Goal: Transaction & Acquisition: Purchase product/service

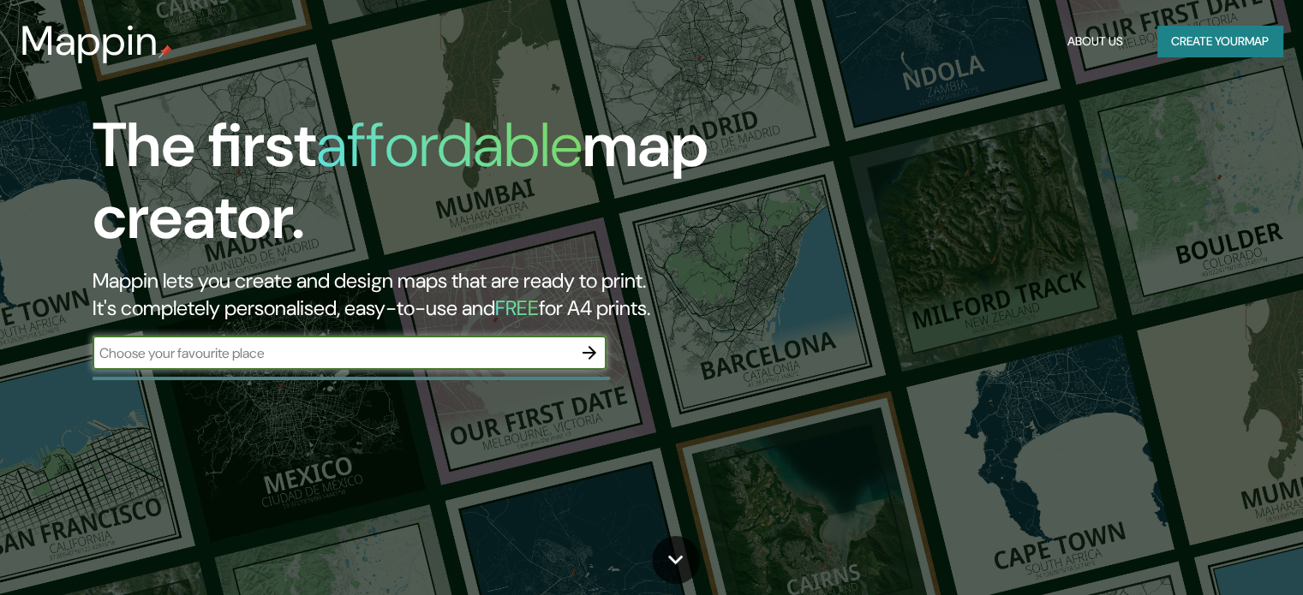
click at [347, 343] on input "text" at bounding box center [332, 353] width 480 height 20
type input "Bahia Blanca"
click at [589, 346] on icon "button" at bounding box center [589, 353] width 14 height 14
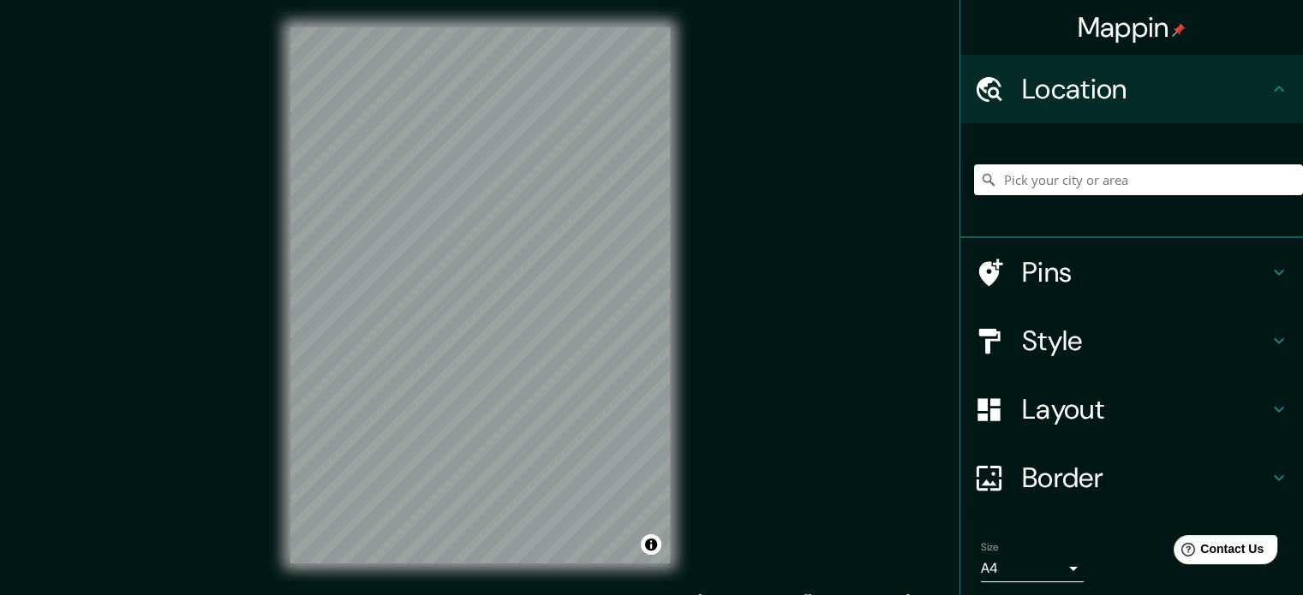
click at [1153, 164] on input "Pick your city or area" at bounding box center [1138, 179] width 329 height 31
click at [1131, 255] on h4 "Pins" at bounding box center [1145, 272] width 247 height 34
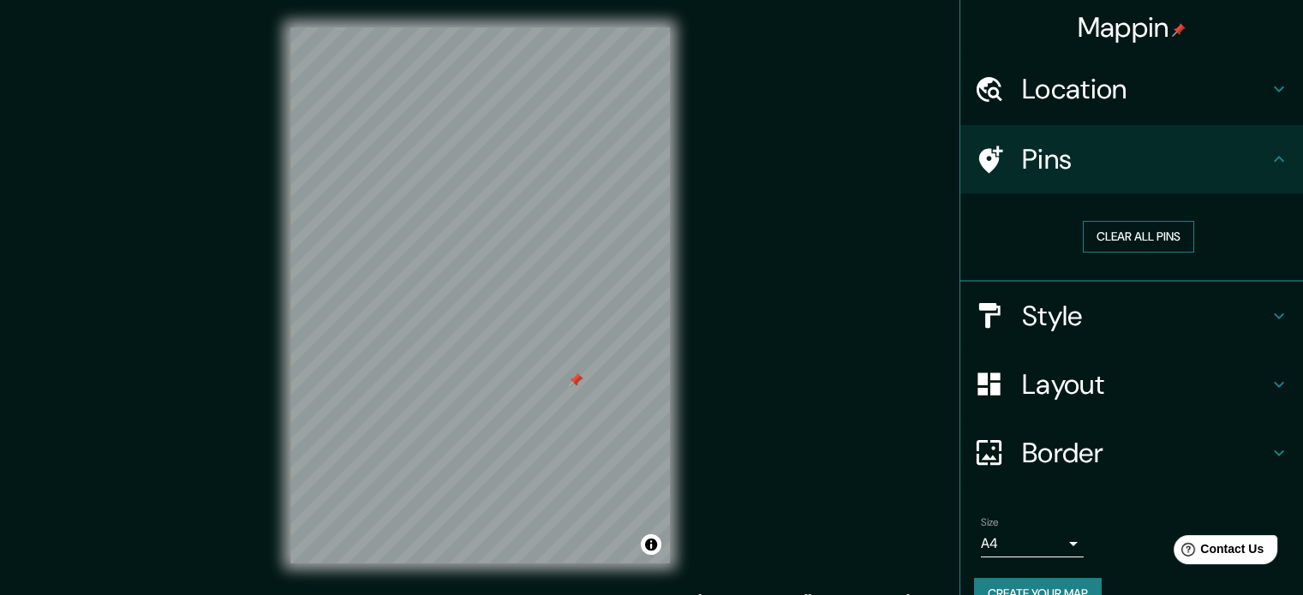
click at [1143, 221] on button "Clear all pins" at bounding box center [1138, 237] width 111 height 32
click at [1244, 95] on h4 "Location" at bounding box center [1145, 89] width 247 height 34
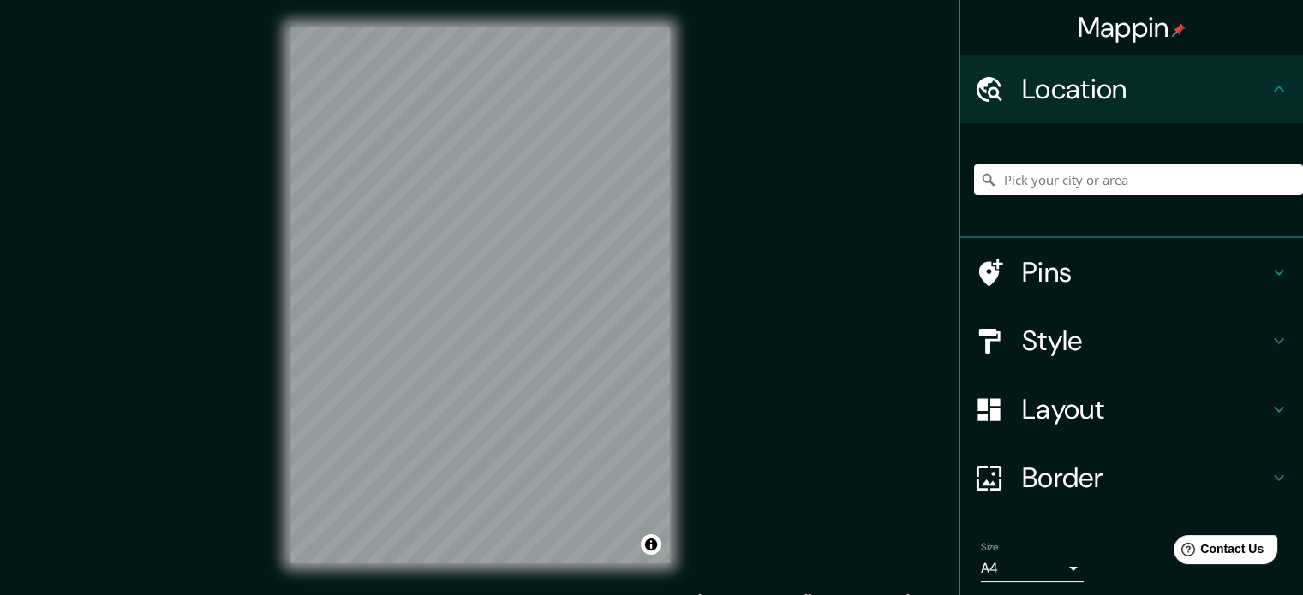
click at [1166, 324] on h4 "Style" at bounding box center [1145, 341] width 247 height 34
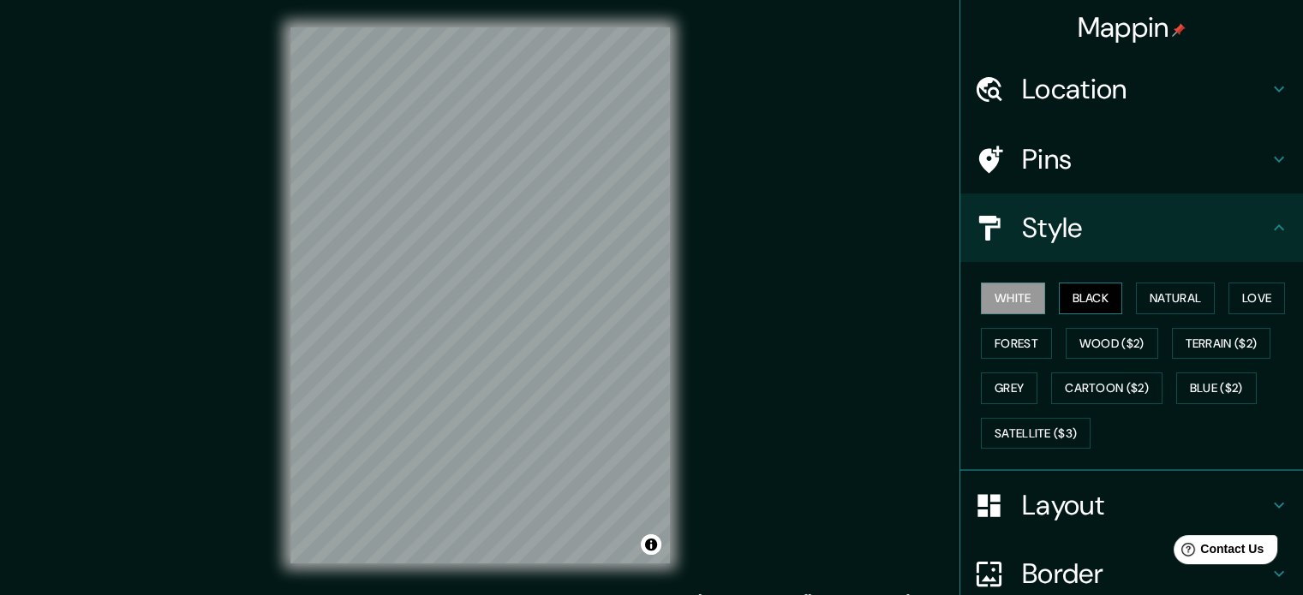
click at [1065, 283] on button "Black" at bounding box center [1091, 299] width 64 height 32
click at [1179, 283] on button "Natural" at bounding box center [1175, 299] width 79 height 32
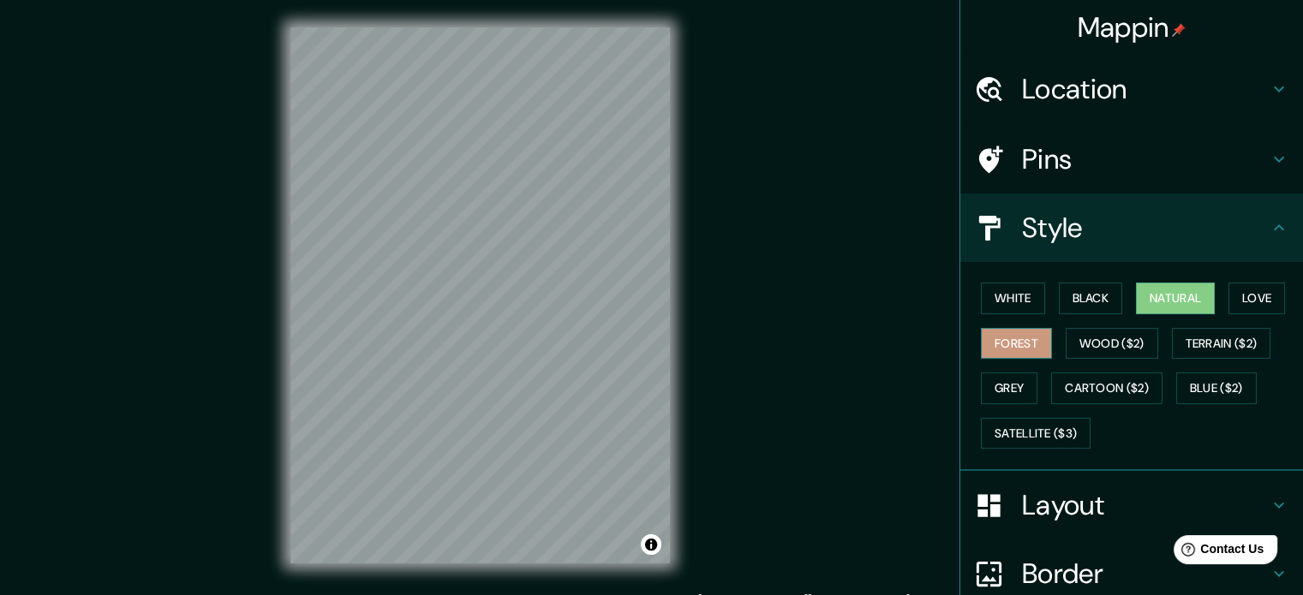
click at [981, 328] on button "Forest" at bounding box center [1016, 344] width 71 height 32
click at [1078, 328] on button "Wood ($2)" at bounding box center [1111, 344] width 92 height 32
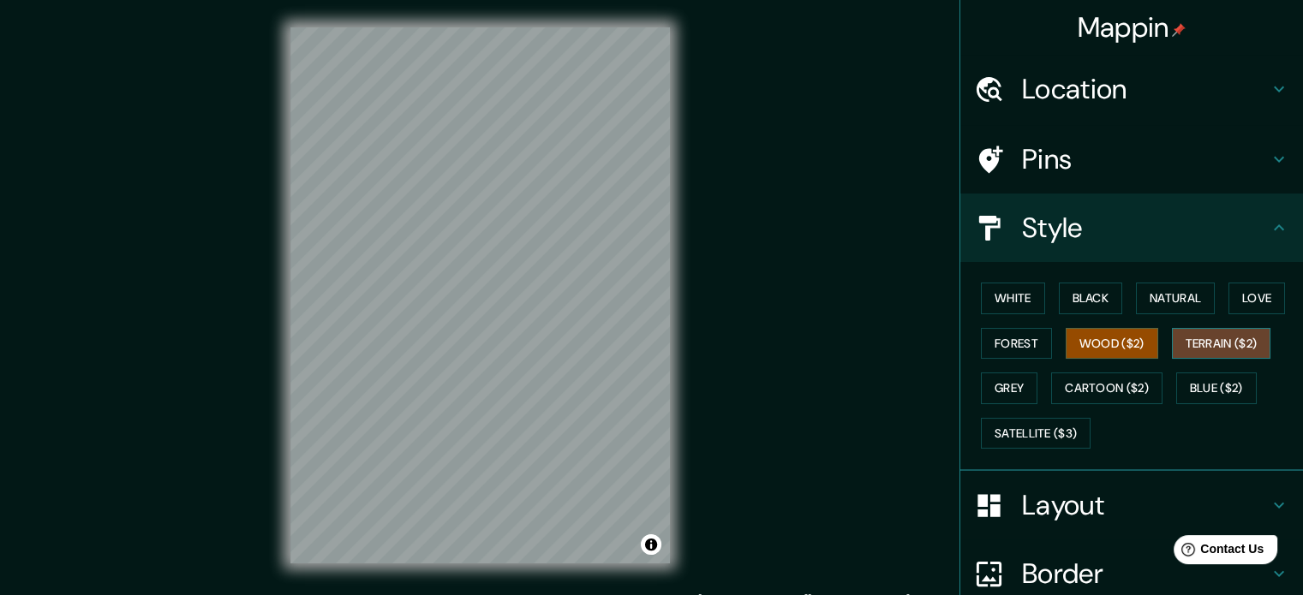
click at [1203, 328] on button "Terrain ($2)" at bounding box center [1221, 344] width 99 height 32
click at [1006, 373] on button "Grey" at bounding box center [1009, 389] width 57 height 32
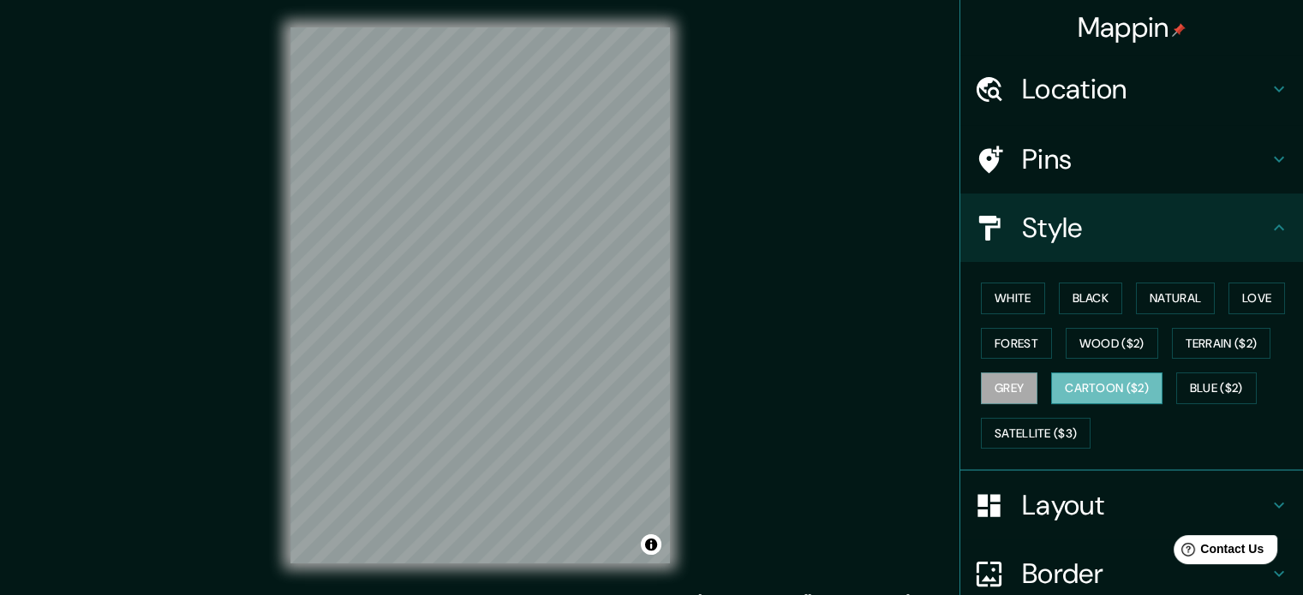
click at [1111, 373] on button "Cartoon ($2)" at bounding box center [1106, 389] width 111 height 32
click at [1181, 373] on button "Blue ($2)" at bounding box center [1216, 389] width 81 height 32
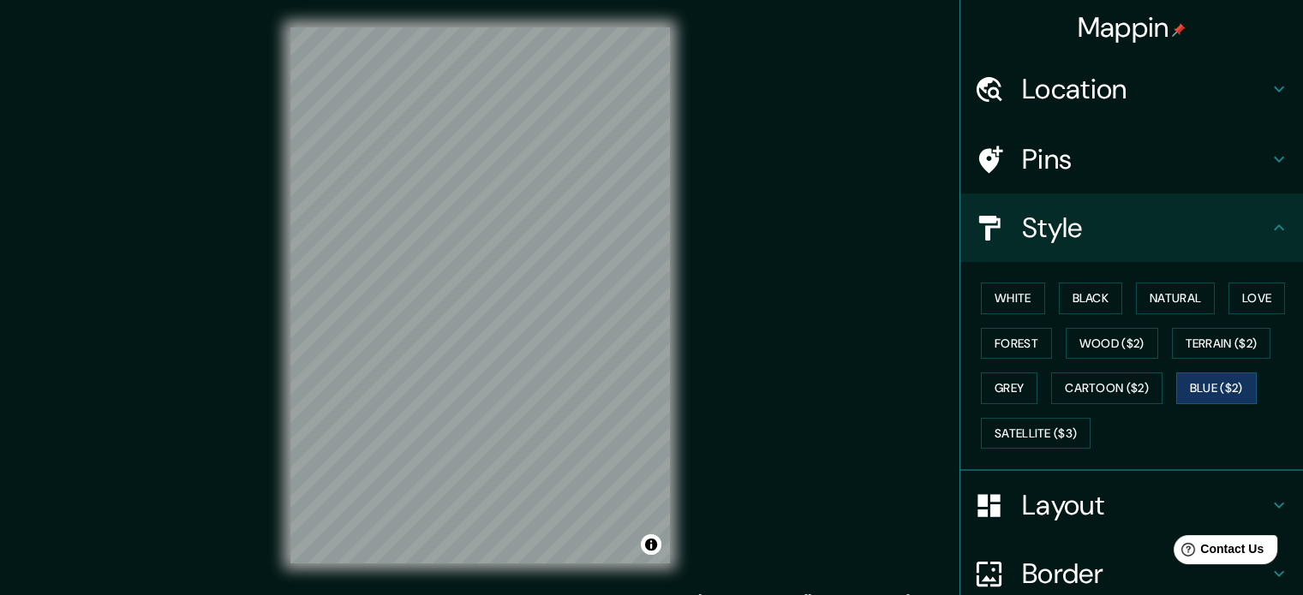
click at [1184, 276] on div "White Black Natural Love Forest Wood ($2) Terrain ($2) Grey Cartoon ($2) Blue (…" at bounding box center [1138, 366] width 329 height 180
drag, startPoint x: 1181, startPoint y: 265, endPoint x: 1244, endPoint y: 265, distance: 63.4
click at [1182, 283] on button "Natural" at bounding box center [1175, 299] width 79 height 32
click at [1193, 276] on div "White Black Natural Love Forest Wood ($2) Terrain ($2) Grey Cartoon ($2) Blue (…" at bounding box center [1138, 366] width 329 height 180
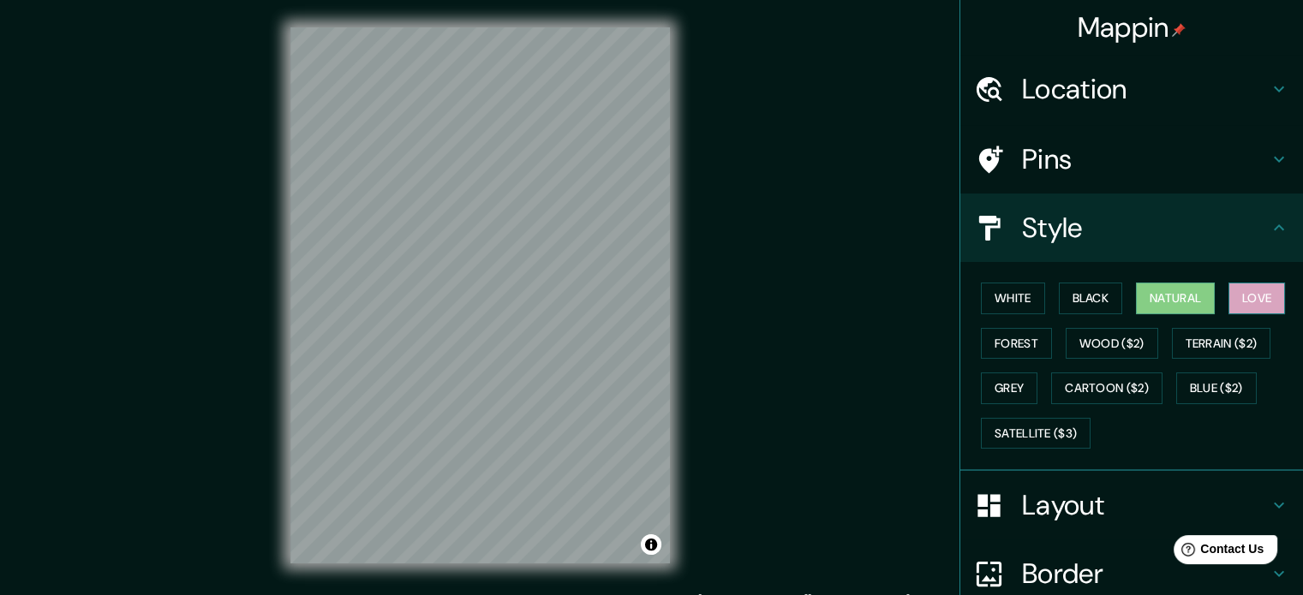
click at [1228, 283] on button "Love" at bounding box center [1256, 299] width 57 height 32
click at [1175, 283] on button "Natural" at bounding box center [1175, 299] width 79 height 32
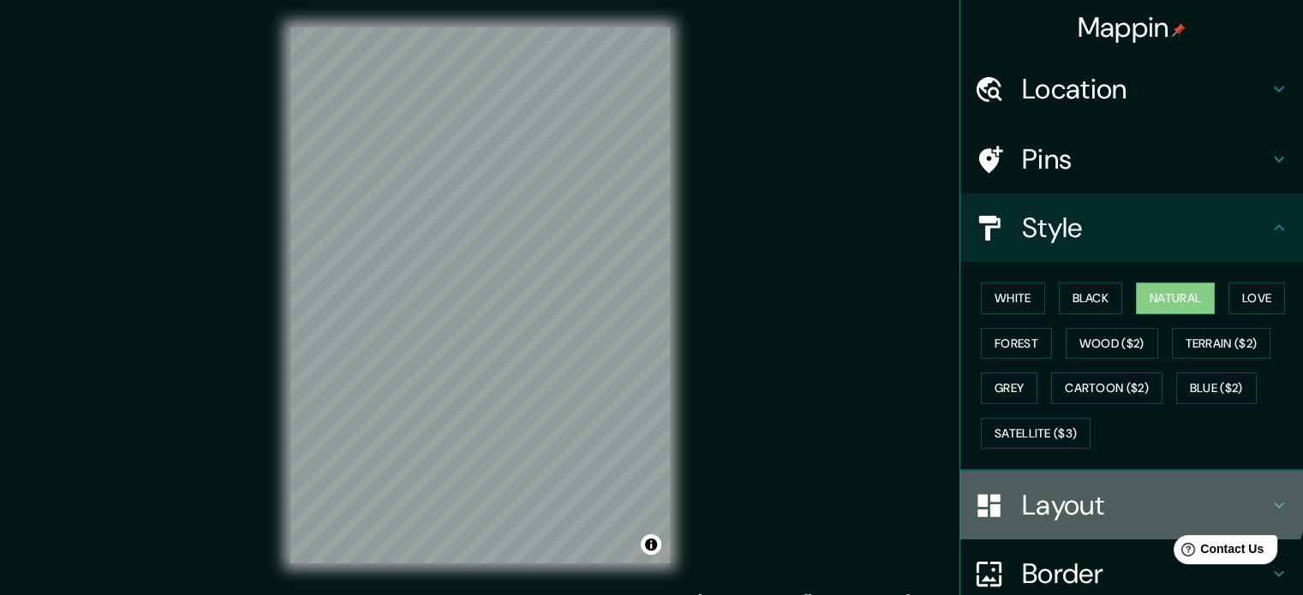
drag, startPoint x: 1074, startPoint y: 424, endPoint x: 1072, endPoint y: 433, distance: 9.6
click at [1075, 471] on div "Layout" at bounding box center [1131, 505] width 343 height 69
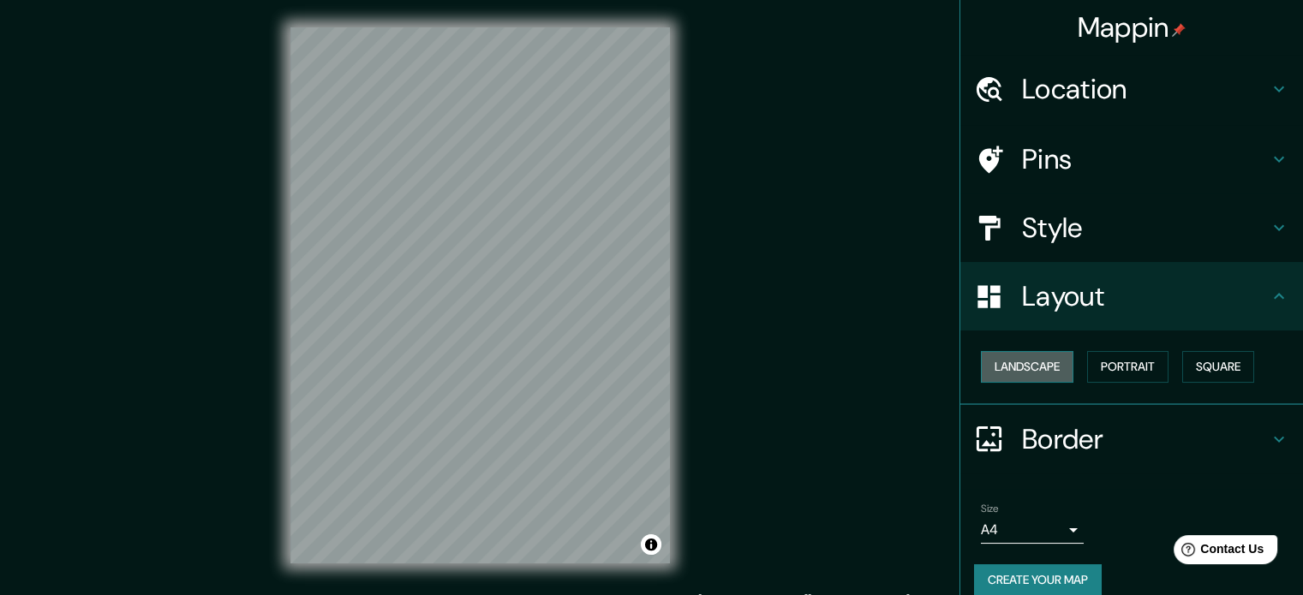
click at [1045, 351] on button "Landscape" at bounding box center [1027, 367] width 92 height 32
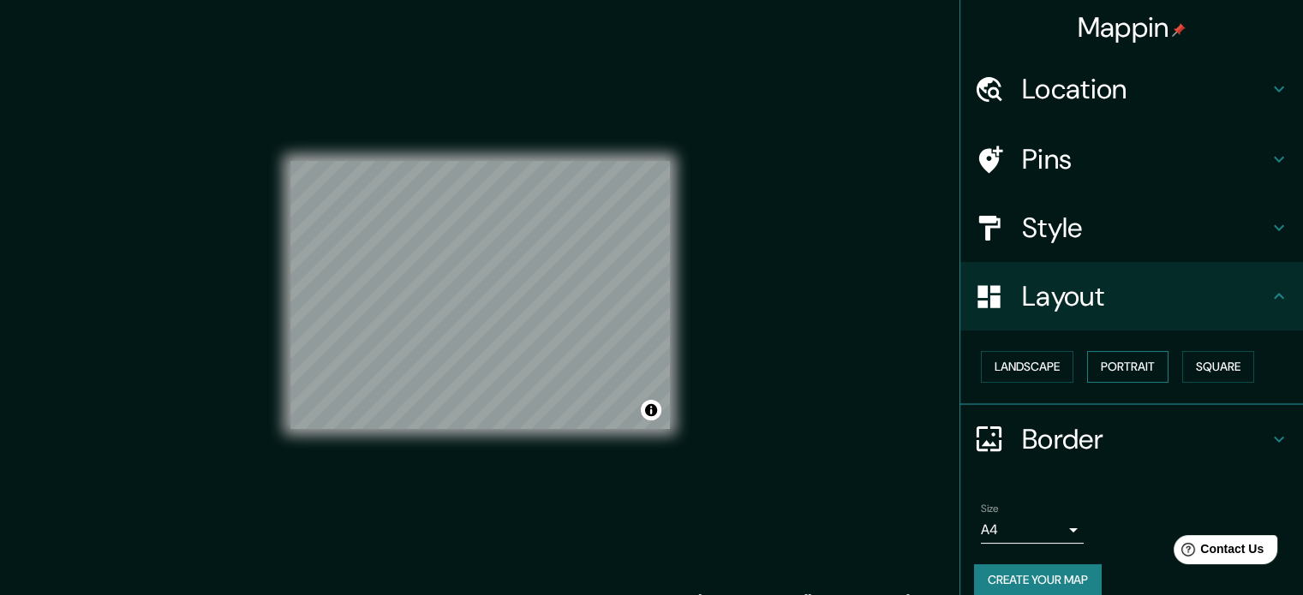
click at [1120, 351] on button "Portrait" at bounding box center [1127, 367] width 81 height 32
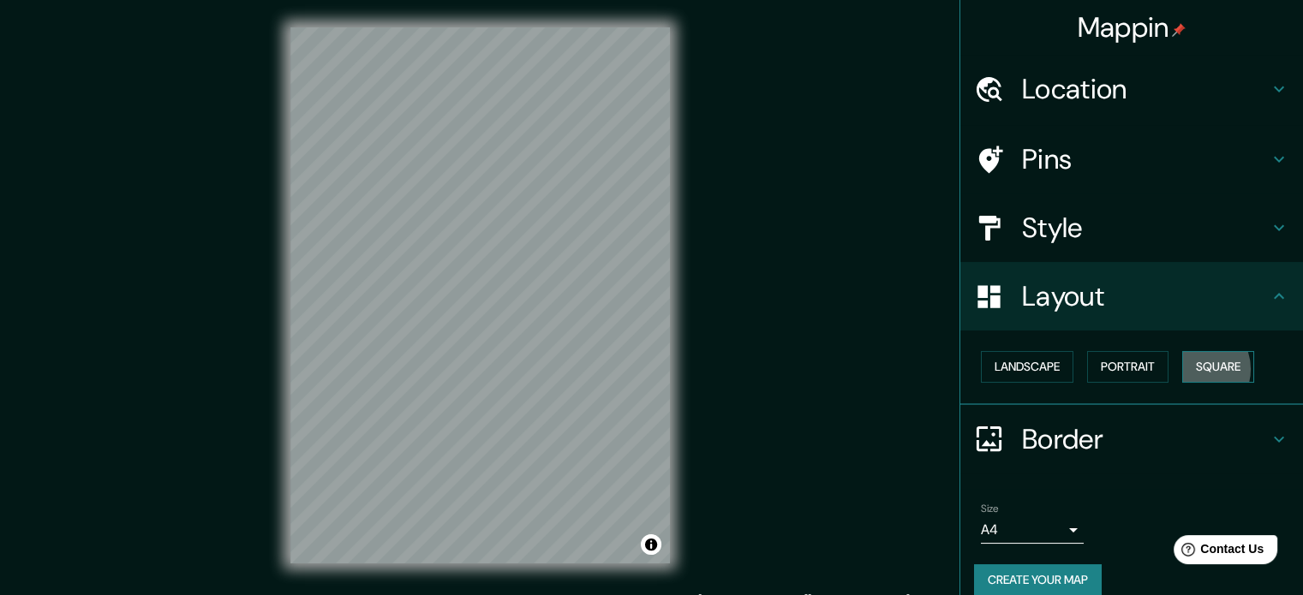
click at [1182, 351] on button "Square" at bounding box center [1218, 367] width 72 height 32
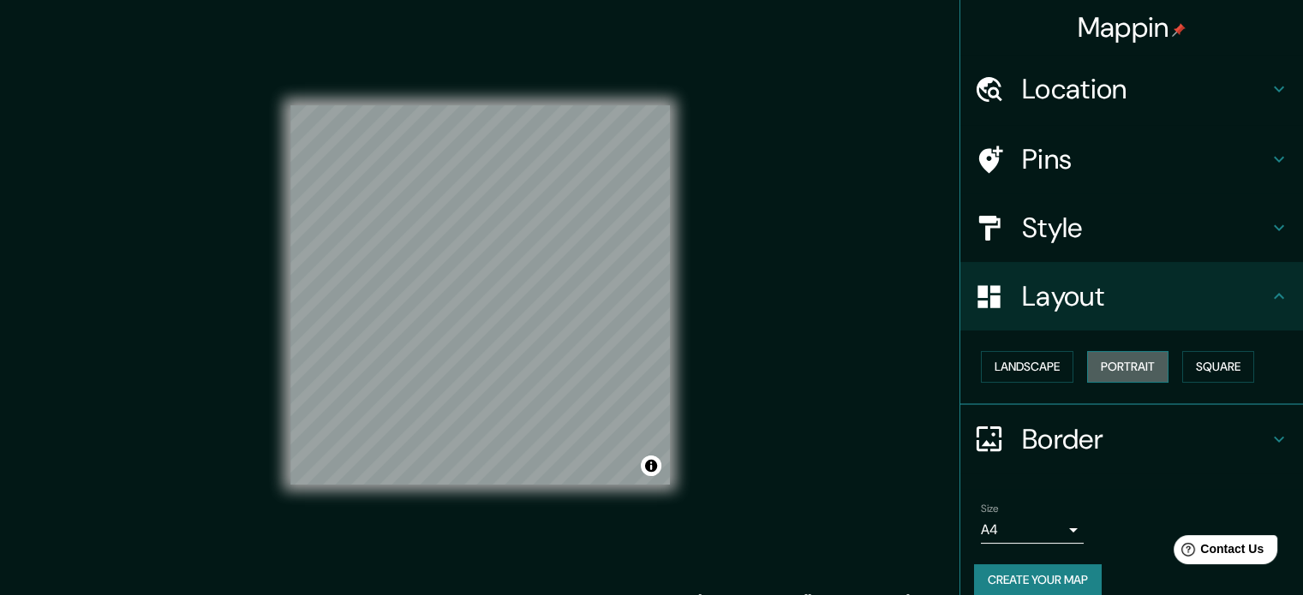
click at [1134, 351] on button "Portrait" at bounding box center [1127, 367] width 81 height 32
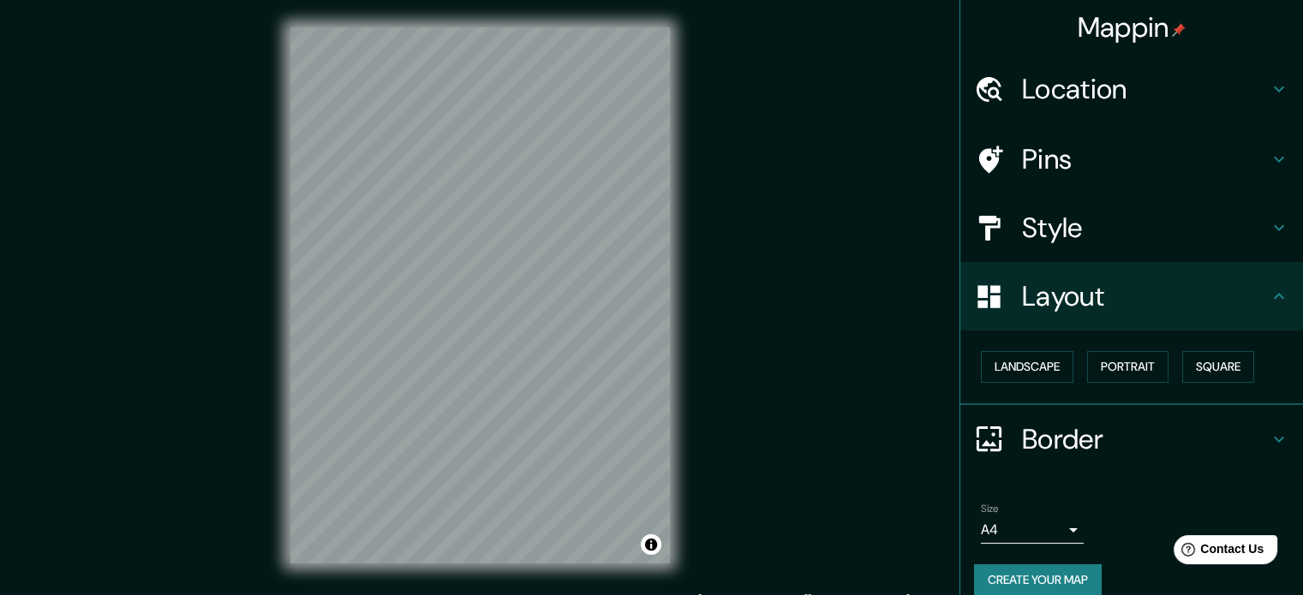
click at [1288, 405] on div "Border" at bounding box center [1131, 439] width 343 height 69
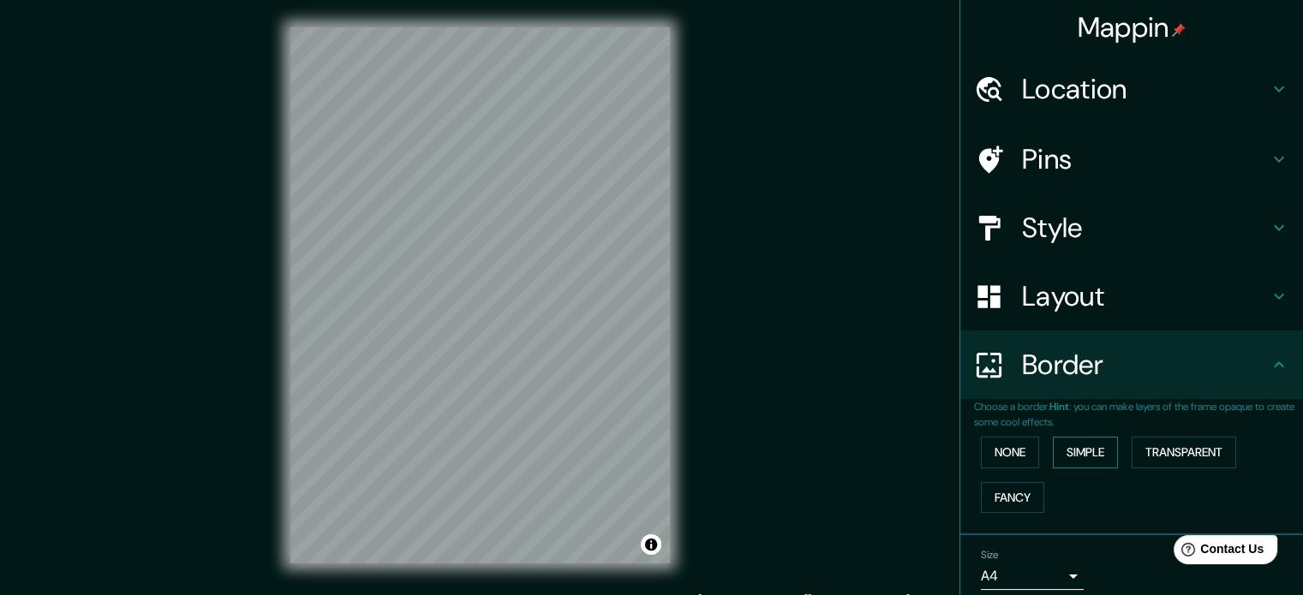
click at [1099, 437] on button "Simple" at bounding box center [1085, 453] width 65 height 32
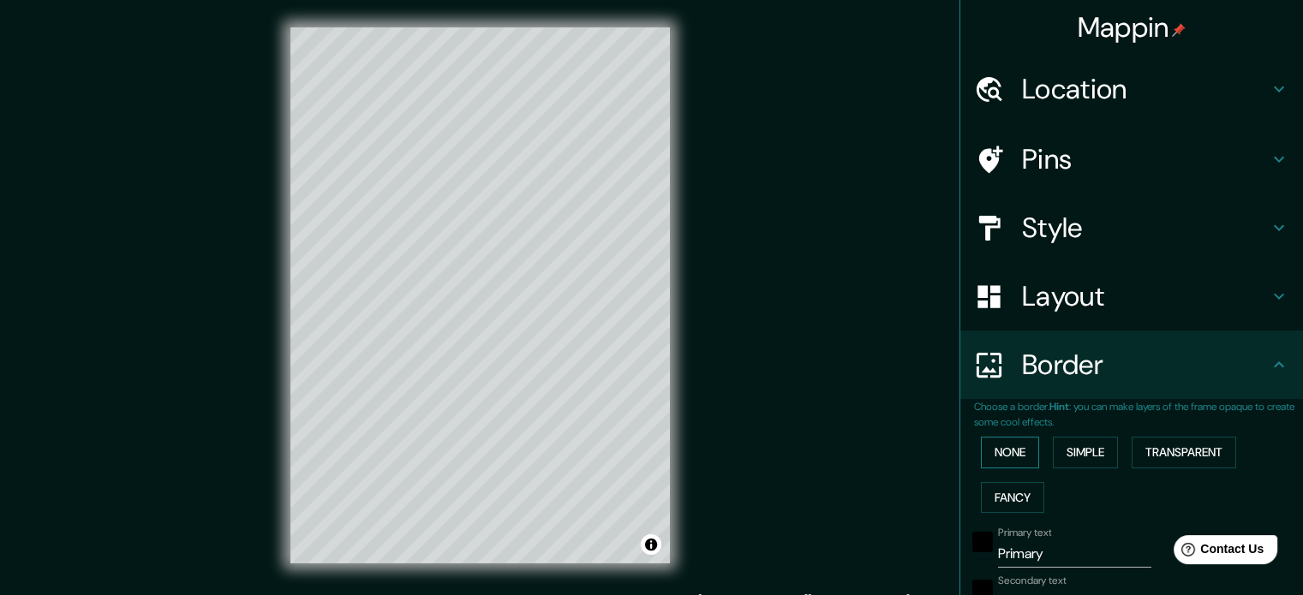
click at [1007, 437] on button "None" at bounding box center [1010, 453] width 58 height 32
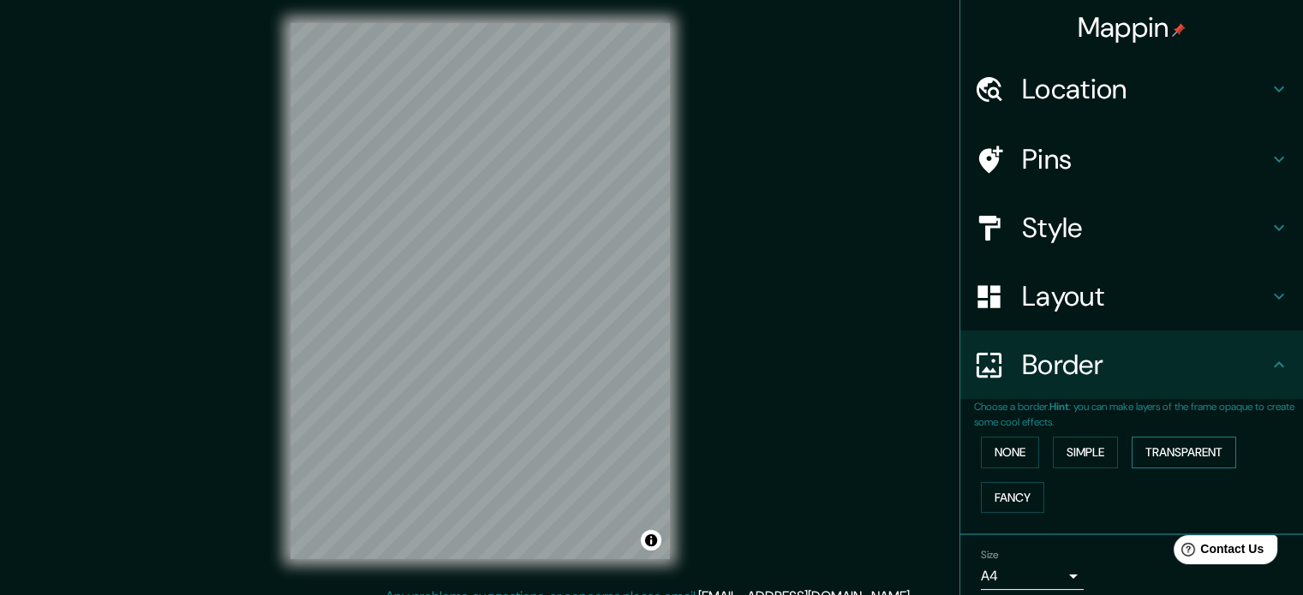
scroll to position [8, 0]
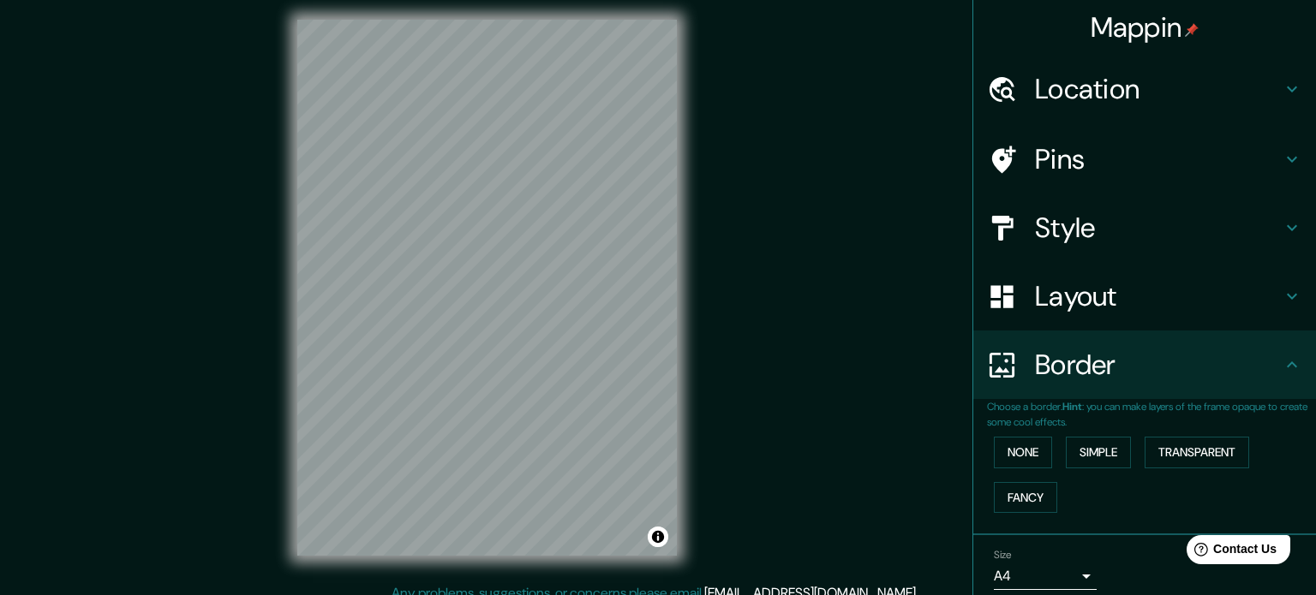
click at [1066, 458] on body "Mappin Location Pins Style Layout Border Choose a border. Hint : you can make l…" at bounding box center [658, 289] width 1316 height 595
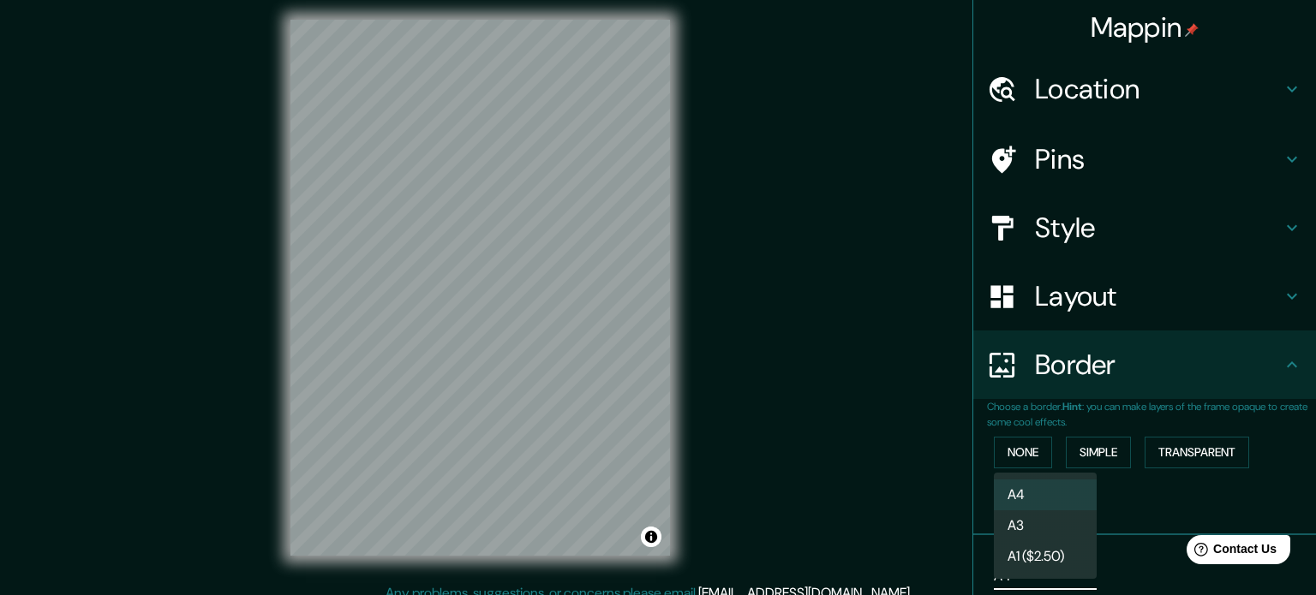
click at [1051, 528] on li "A3" at bounding box center [1045, 525] width 103 height 31
type input "a4"
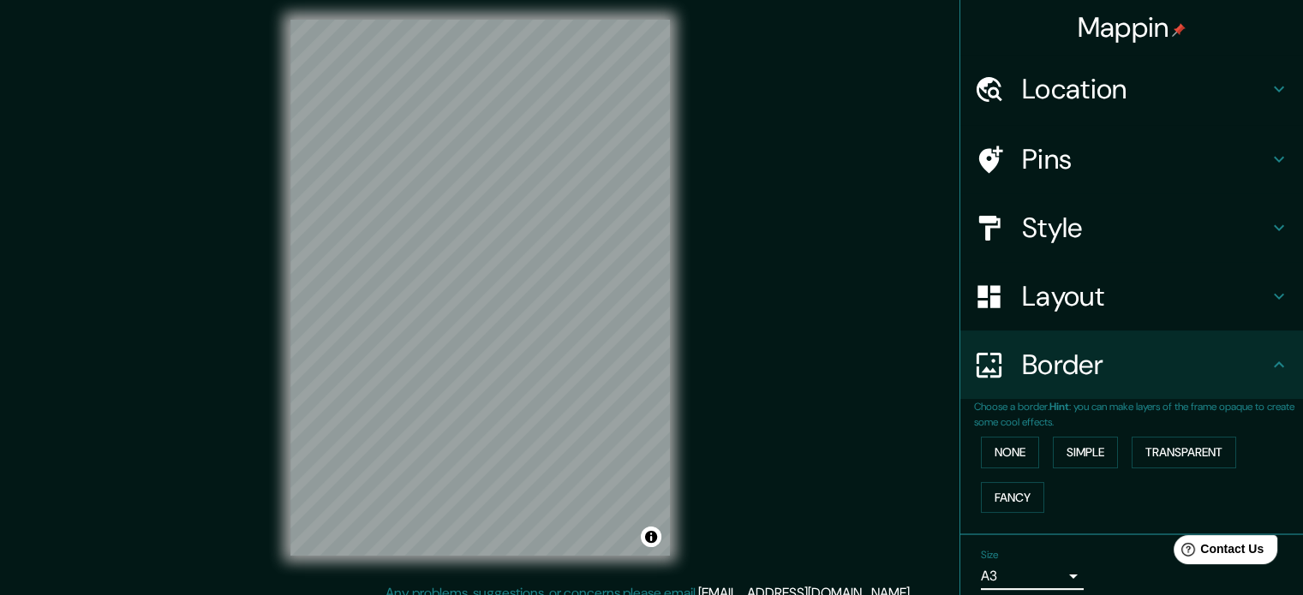
click at [1185, 279] on h4 "Layout" at bounding box center [1145, 296] width 247 height 34
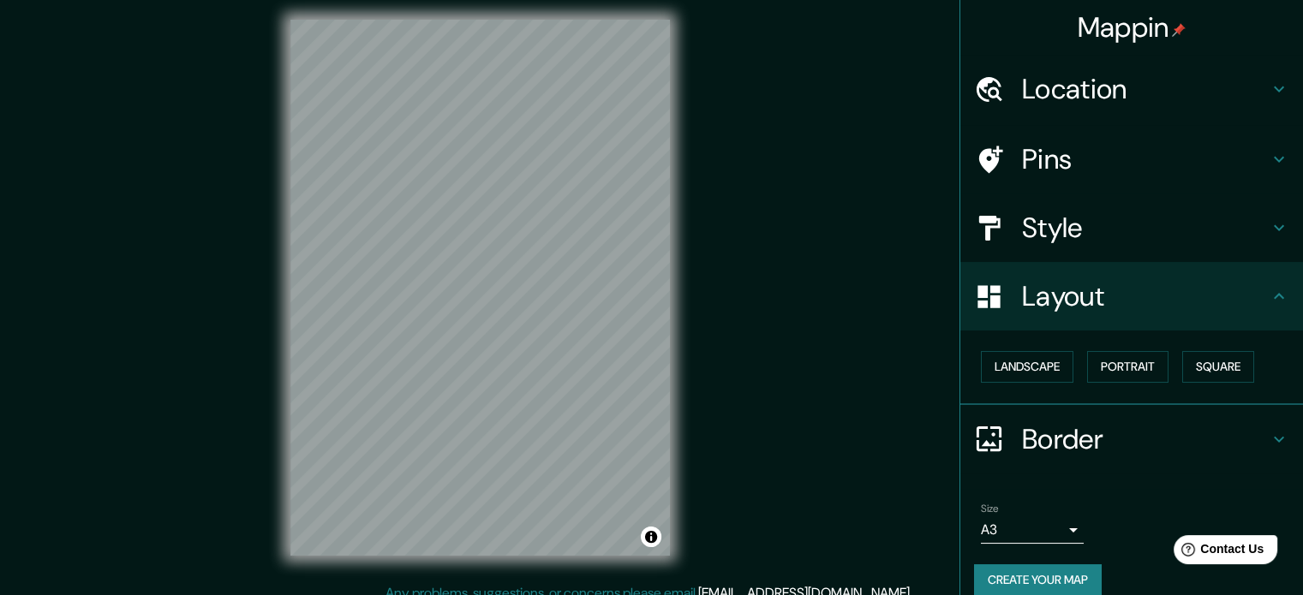
click at [1017, 564] on button "Create your map" at bounding box center [1038, 580] width 128 height 32
click at [1061, 564] on button "Create your map" at bounding box center [1038, 580] width 128 height 32
click at [1061, 564] on div "Create your map" at bounding box center [1131, 580] width 315 height 32
click at [1070, 564] on button "Create your map" at bounding box center [1038, 580] width 128 height 32
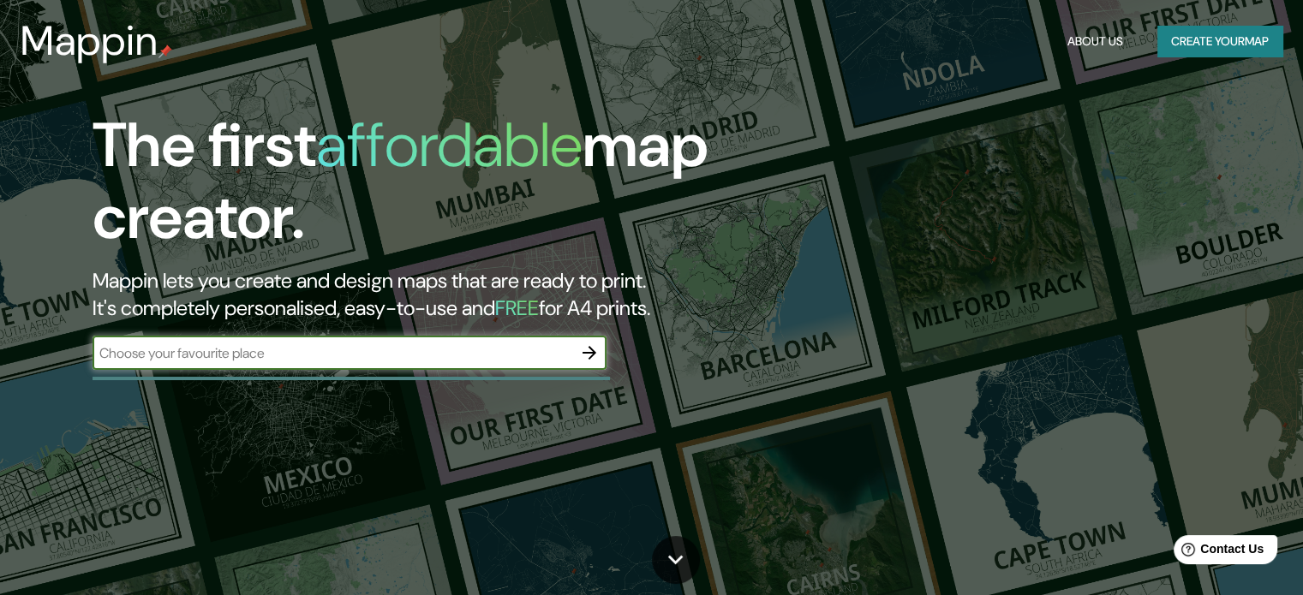
click at [307, 343] on input "text" at bounding box center [332, 353] width 480 height 20
type input "Bahia Blanca"
click at [582, 343] on icon "button" at bounding box center [589, 353] width 21 height 21
